Goal: Information Seeking & Learning: Learn about a topic

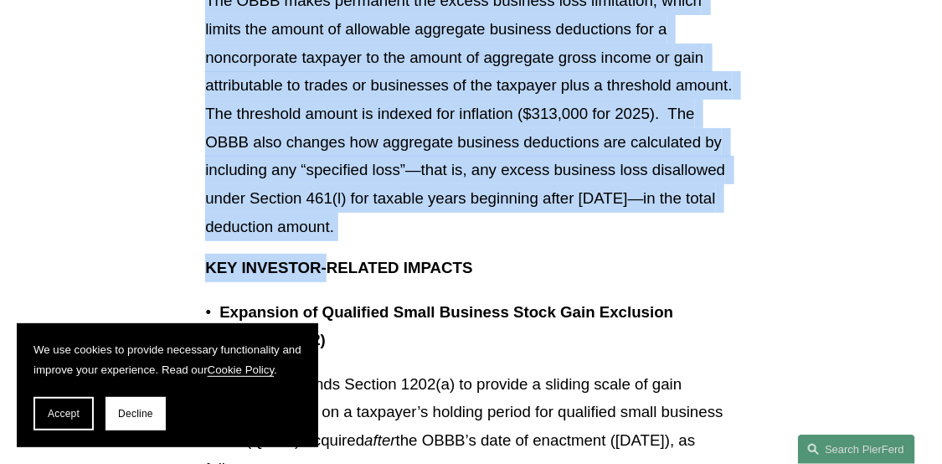
scroll to position [3936, 0]
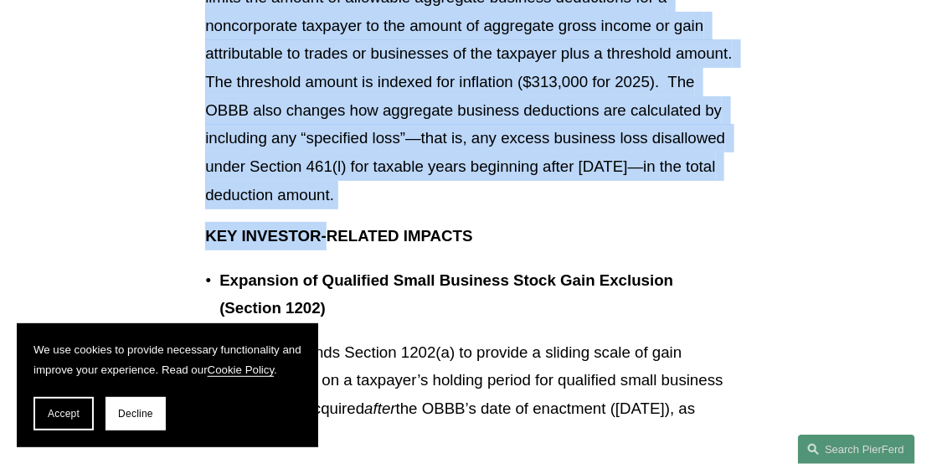
drag, startPoint x: 220, startPoint y: 97, endPoint x: 449, endPoint y: 209, distance: 254.7
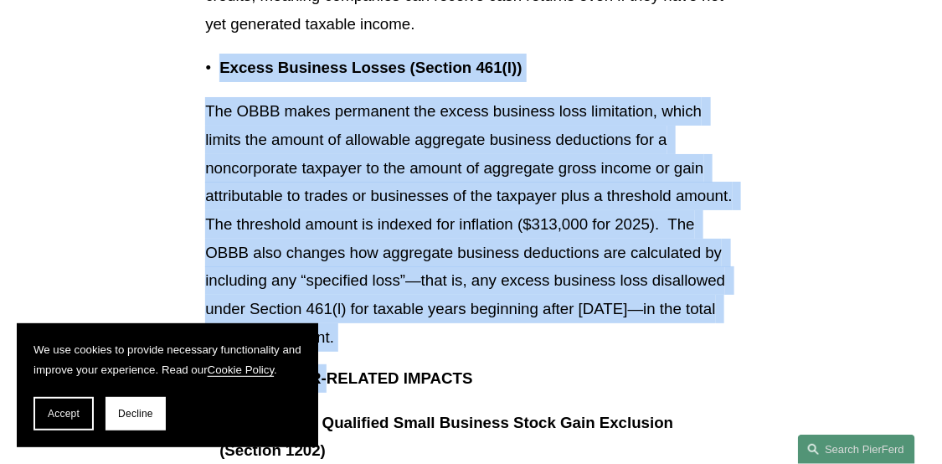
scroll to position [3768, 0]
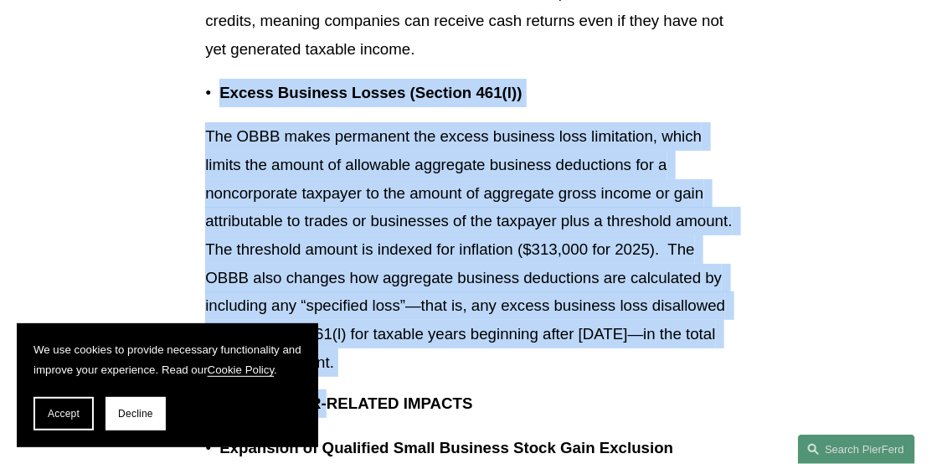
copy div "Excess Business Losses (Section 461(l)) The OBBB makes permanent the excess bus…"
click at [224, 146] on p "The OBBB makes permanent the excess business loss limitation, which limits the …" at bounding box center [471, 249] width 532 height 254
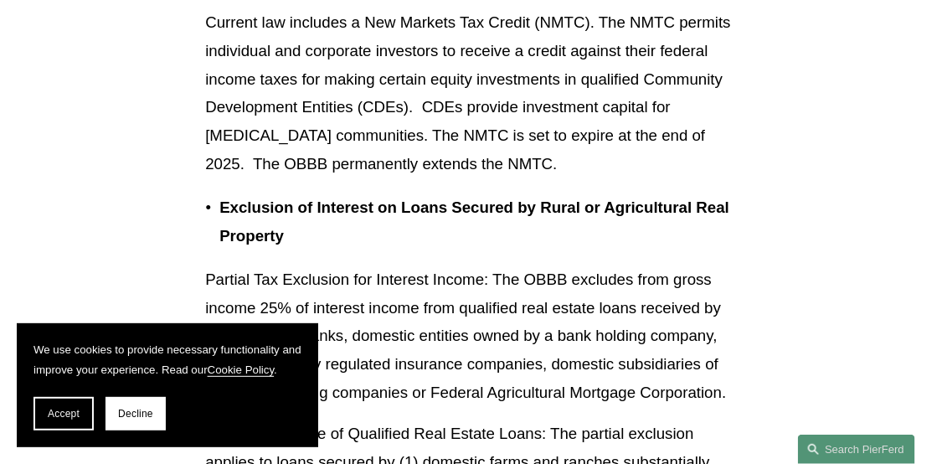
scroll to position [6867, 0]
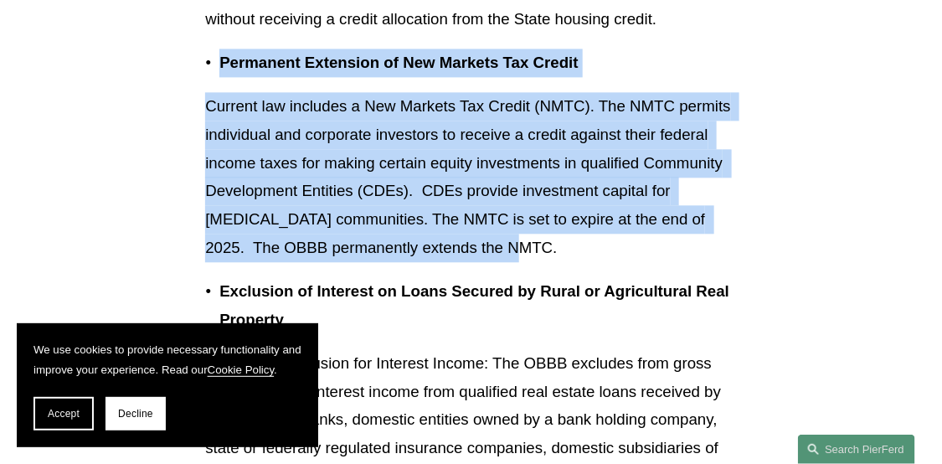
drag, startPoint x: 222, startPoint y: 75, endPoint x: 492, endPoint y: 265, distance: 330.6
copy div "Permanent Extension of New Markets Tax Credit Current law includes a New Market…"
click at [605, 261] on p "Current law includes a New Markets Tax Credit (NMTC). The NMTC permits individu…" at bounding box center [471, 176] width 532 height 169
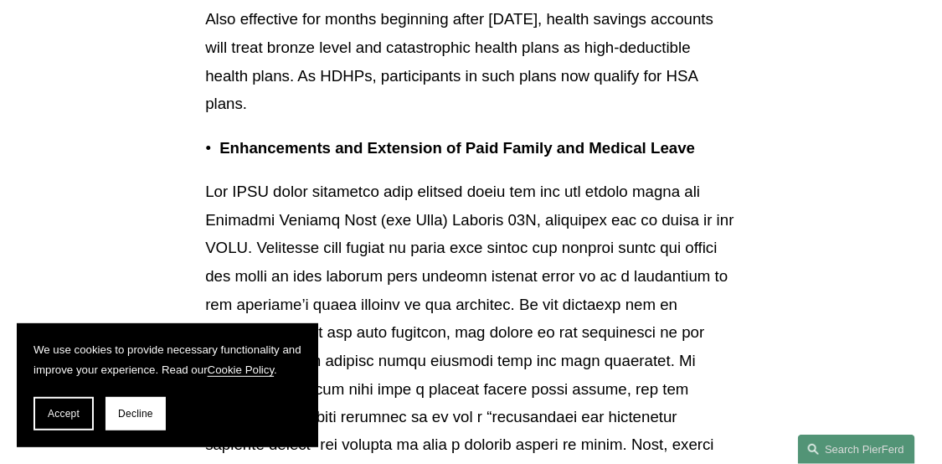
scroll to position [10049, 0]
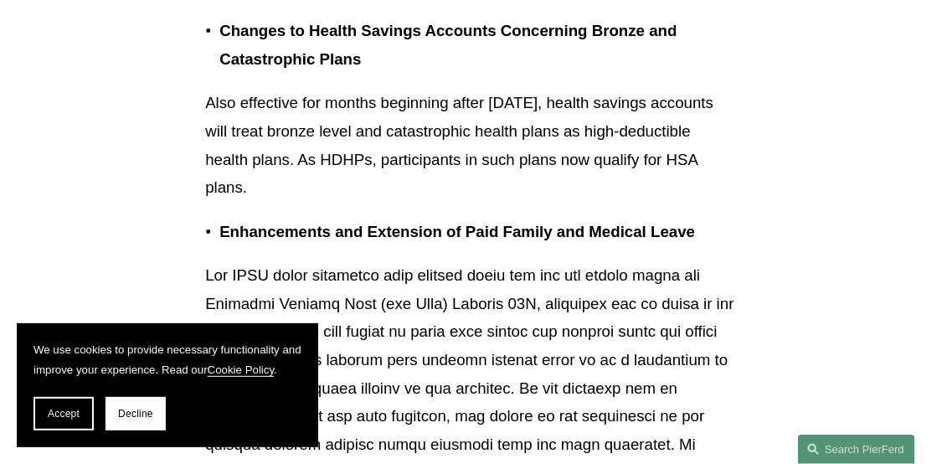
drag, startPoint x: 224, startPoint y: 104, endPoint x: 338, endPoint y: 256, distance: 190.8
copy div "Changes to Health Savings Accounts Concerning Bronze and Catastrophic Plans Als…"
click at [375, 202] on p "Also effective for months beginning after [DATE], health savings accounts will …" at bounding box center [471, 145] width 532 height 113
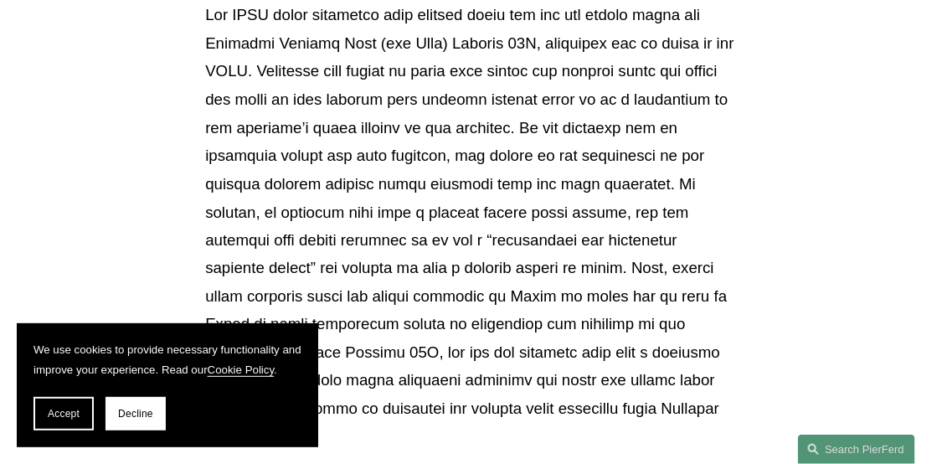
scroll to position [10300, 0]
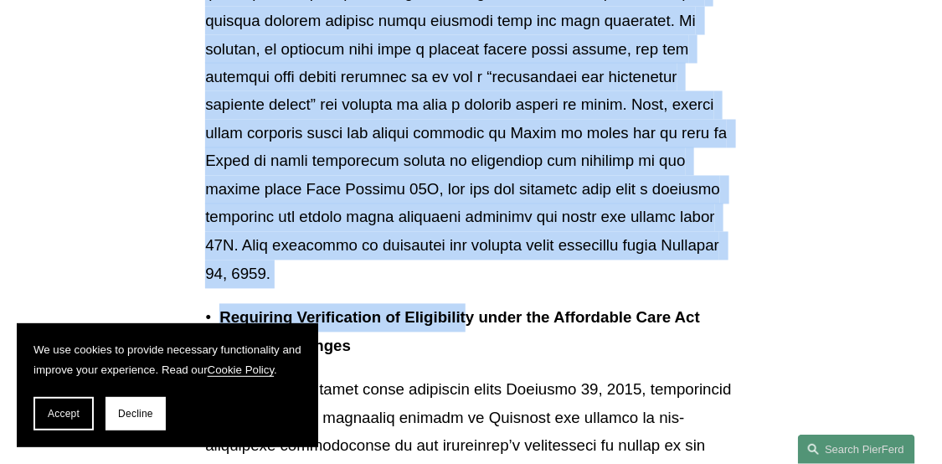
scroll to position [10551, 0]
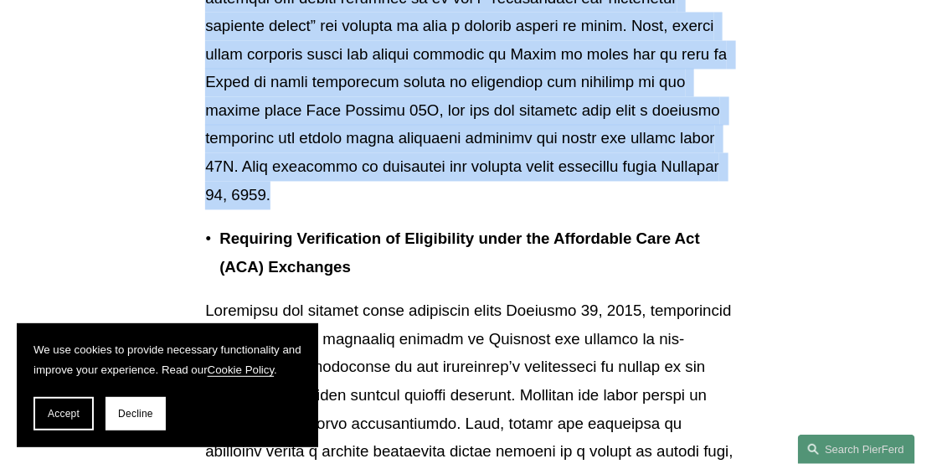
drag, startPoint x: 221, startPoint y: 56, endPoint x: 638, endPoint y: 245, distance: 457.6
copy div "Loremipsumdo sit Ametconse ad Elit Seddoe tem Incidid Utlab Etd MAGN aliqu enim…"
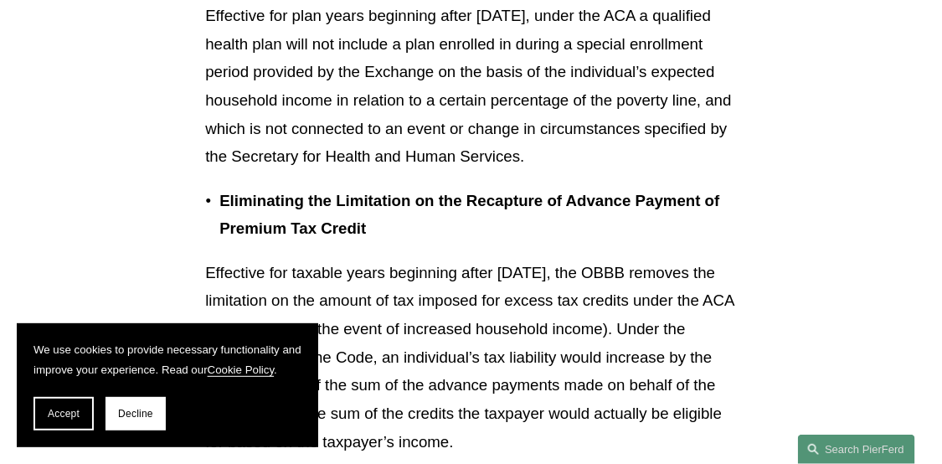
scroll to position [11389, 0]
